Goal: Task Accomplishment & Management: Use online tool/utility

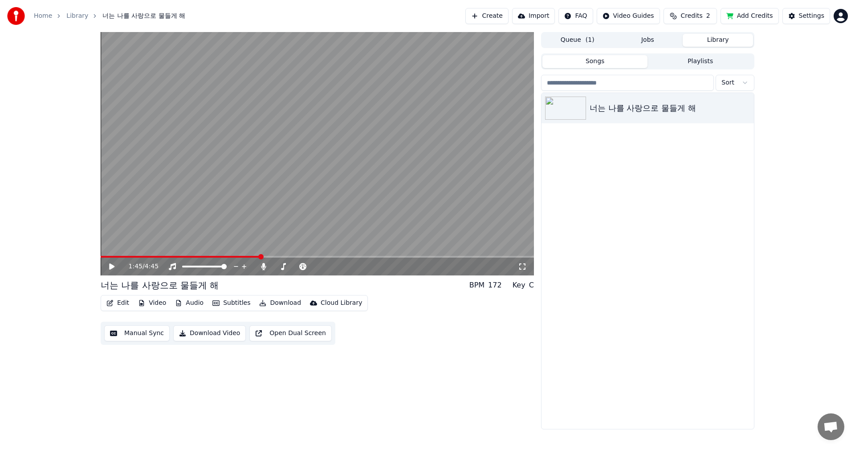
click at [684, 14] on button "Credits 2" at bounding box center [689, 16] width 53 height 16
click at [700, 83] on button "Refresh" at bounding box center [697, 82] width 46 height 16
click at [710, 19] on button "Credits 2" at bounding box center [689, 16] width 53 height 16
click at [698, 83] on button "Refresh" at bounding box center [697, 82] width 46 height 16
click at [766, 16] on button "Add Credits" at bounding box center [749, 16] width 58 height 16
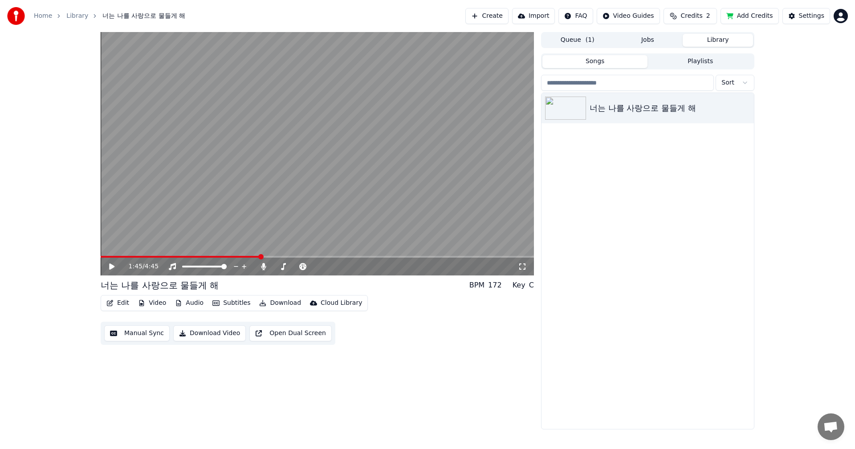
click at [702, 16] on span "Credits" at bounding box center [691, 16] width 22 height 9
click at [697, 82] on button "Refresh" at bounding box center [697, 82] width 46 height 16
drag, startPoint x: 739, startPoint y: 149, endPoint x: 749, endPoint y: 130, distance: 21.7
click at [740, 147] on div "너는 나를 사랑으로 물들게 해" at bounding box center [647, 261] width 212 height 336
click at [798, 17] on button "Settings" at bounding box center [806, 16] width 48 height 16
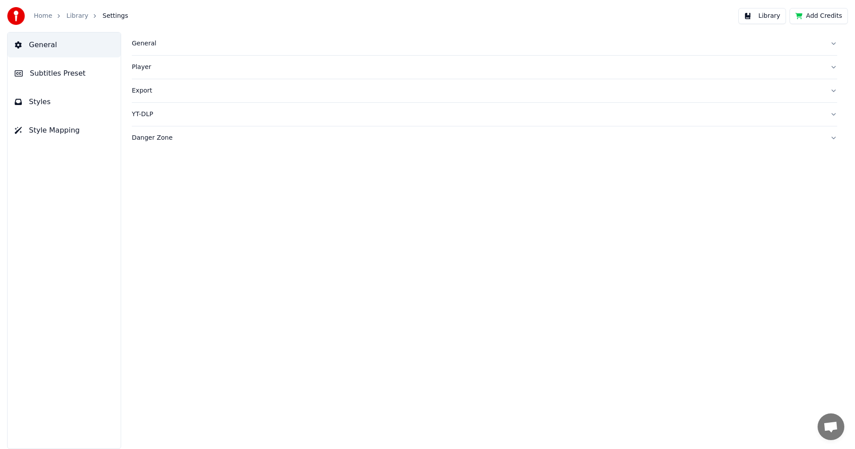
click at [770, 11] on button "Library" at bounding box center [762, 16] width 48 height 16
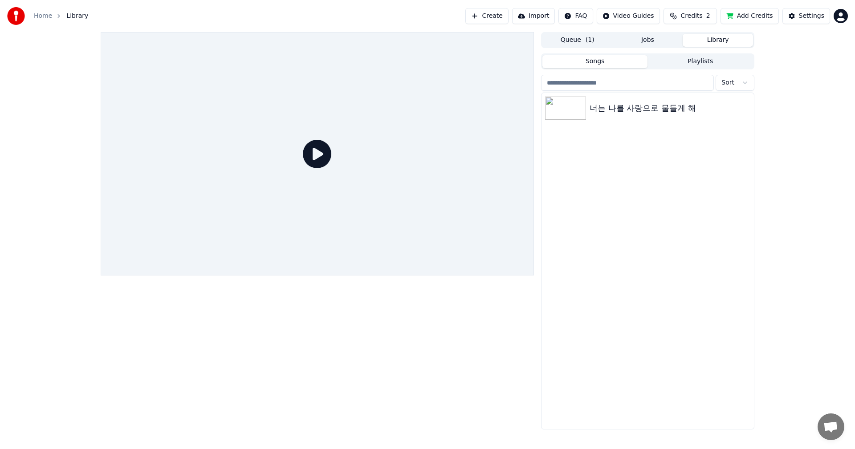
click at [844, 19] on html "Home Library Create Import FAQ Video Guides Credits 2 Add Credits Settings Queu…" at bounding box center [427, 224] width 855 height 449
click at [655, 170] on html "Home Library Create Import FAQ Video Guides Credits 2 Add Credits Settings Queu…" at bounding box center [427, 224] width 855 height 449
click at [639, 43] on button "Jobs" at bounding box center [648, 40] width 70 height 13
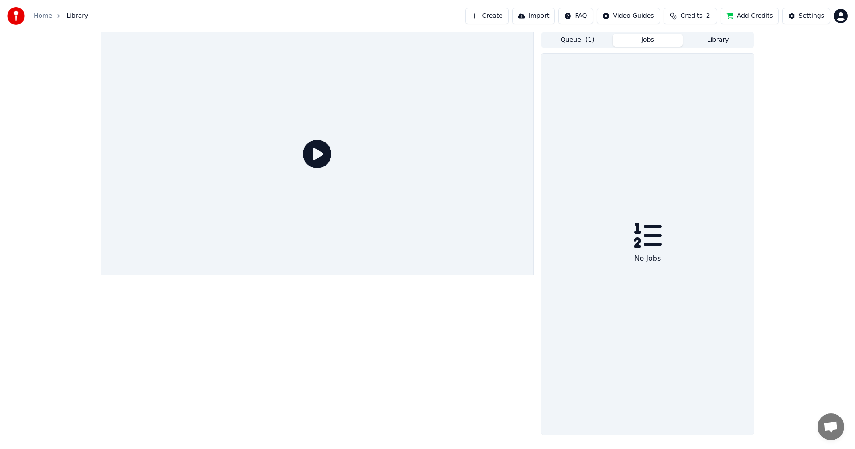
click at [318, 151] on icon at bounding box center [317, 154] width 28 height 28
click at [319, 151] on icon at bounding box center [317, 154] width 28 height 28
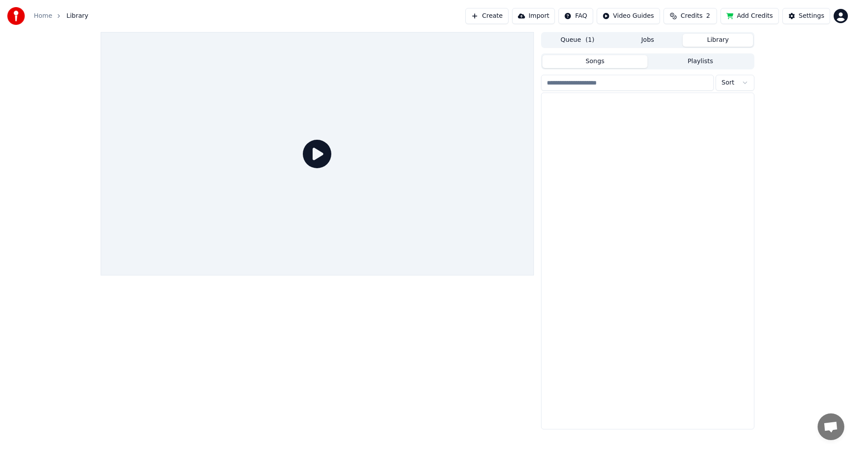
click at [719, 43] on button "Library" at bounding box center [718, 40] width 70 height 13
click at [577, 38] on button "Queue ( 1 )" at bounding box center [577, 40] width 70 height 13
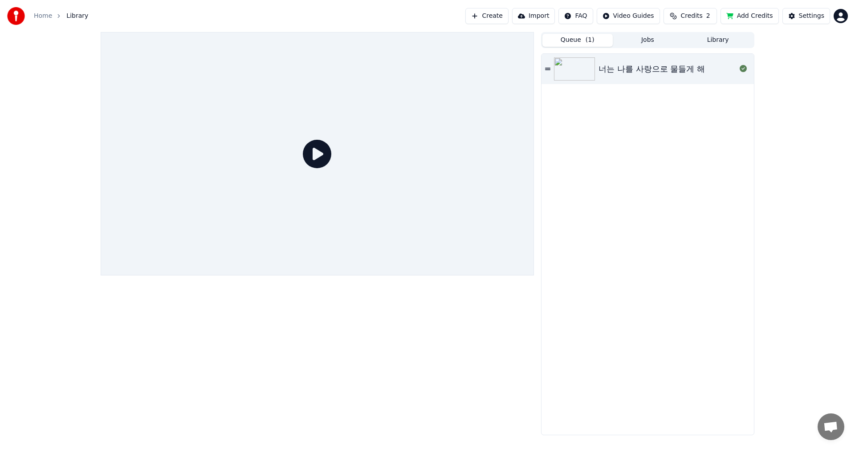
click at [713, 39] on button "Library" at bounding box center [718, 40] width 70 height 13
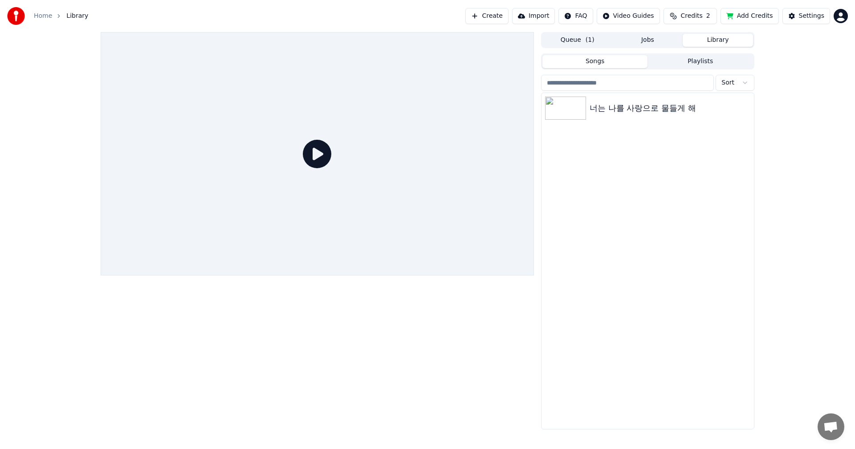
click at [693, 15] on span "Credits" at bounding box center [691, 16] width 22 height 9
click at [692, 82] on button "Refresh" at bounding box center [697, 82] width 46 height 16
click at [490, 14] on button "Create" at bounding box center [486, 16] width 43 height 16
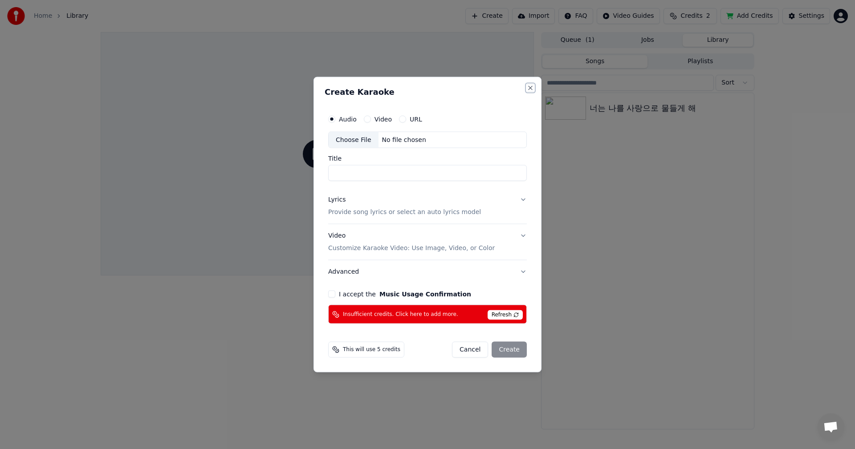
click at [529, 89] on button "Close" at bounding box center [530, 87] width 7 height 7
